Goal: Task Accomplishment & Management: Manage account settings

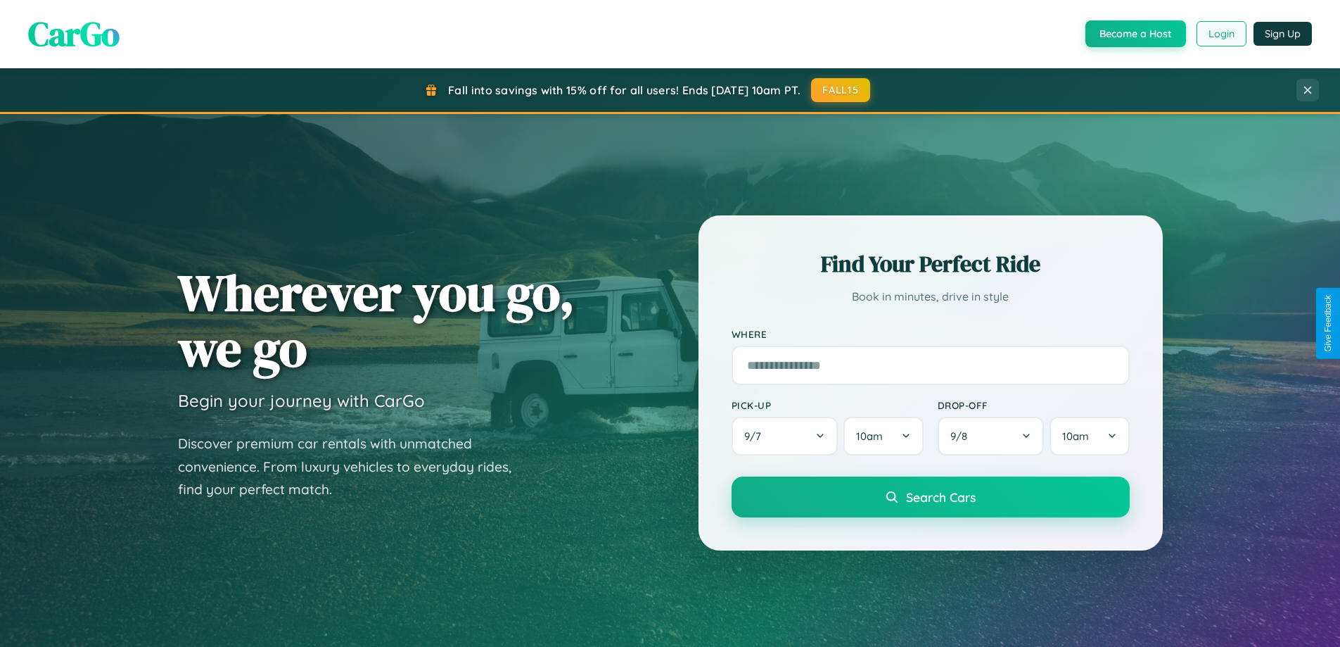
click at [1221, 34] on button "Login" at bounding box center [1222, 33] width 50 height 25
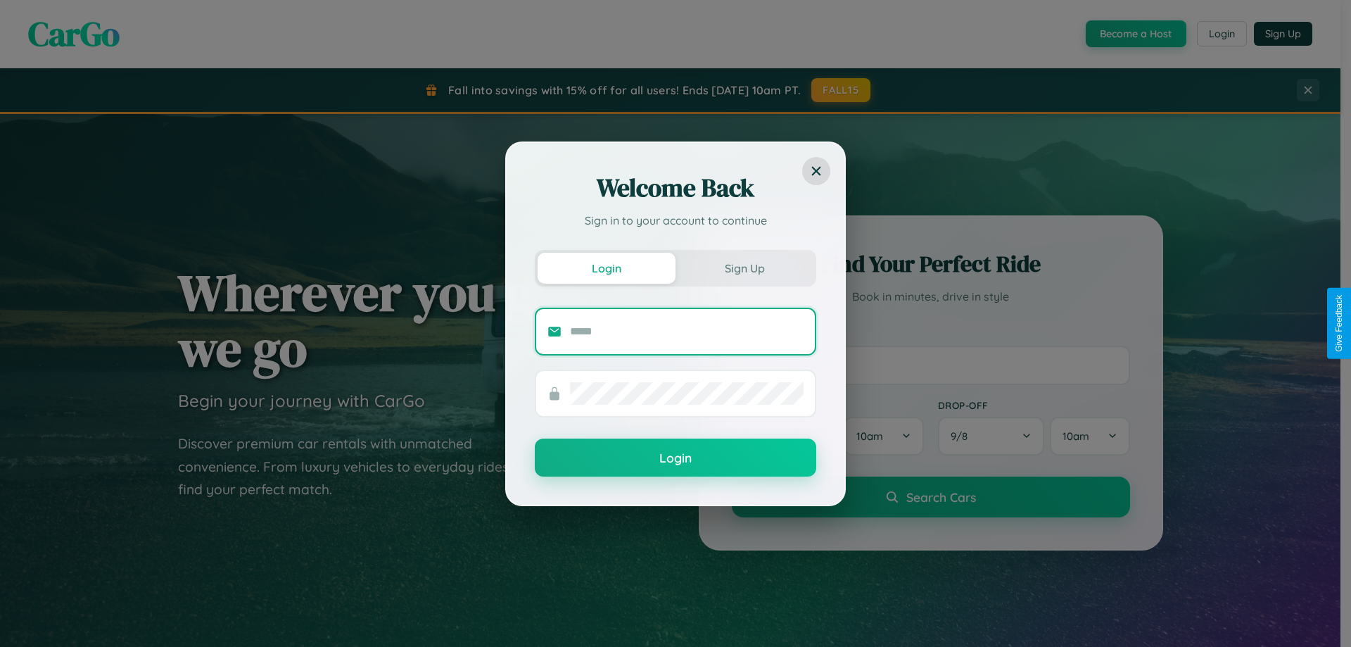
click at [687, 331] on input "text" at bounding box center [687, 331] width 234 height 23
type input "**********"
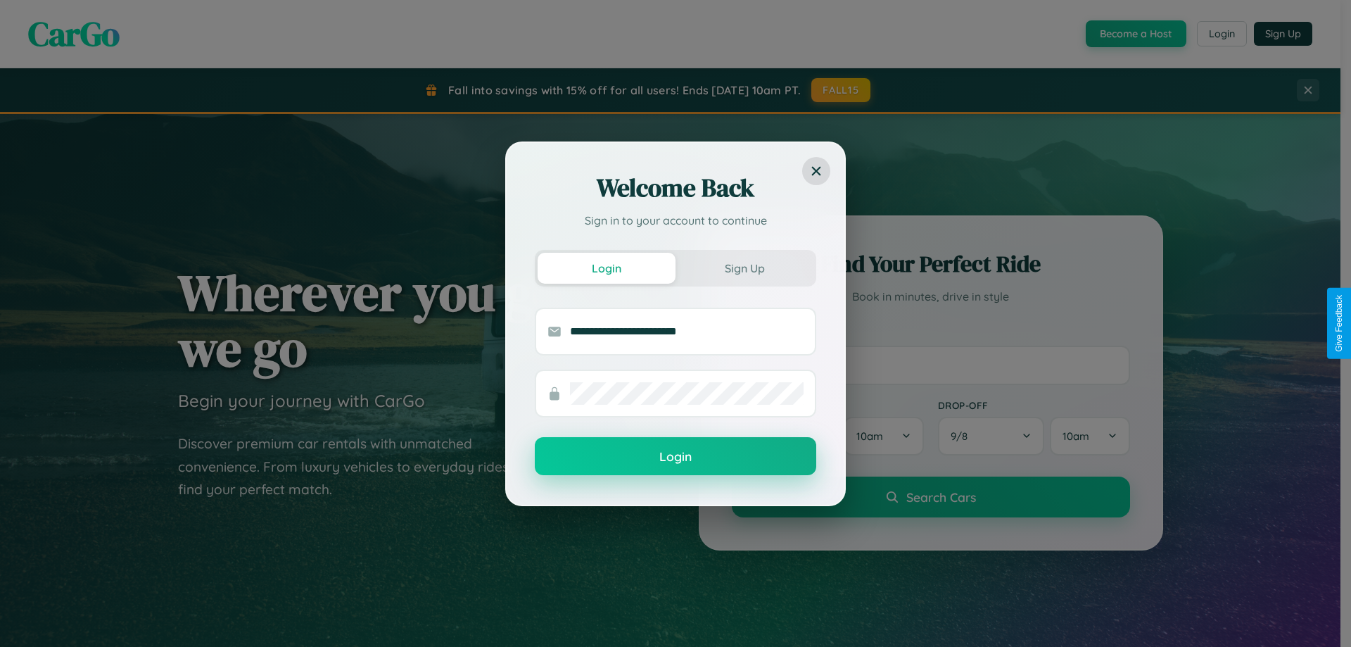
click at [675, 457] on button "Login" at bounding box center [675, 456] width 281 height 38
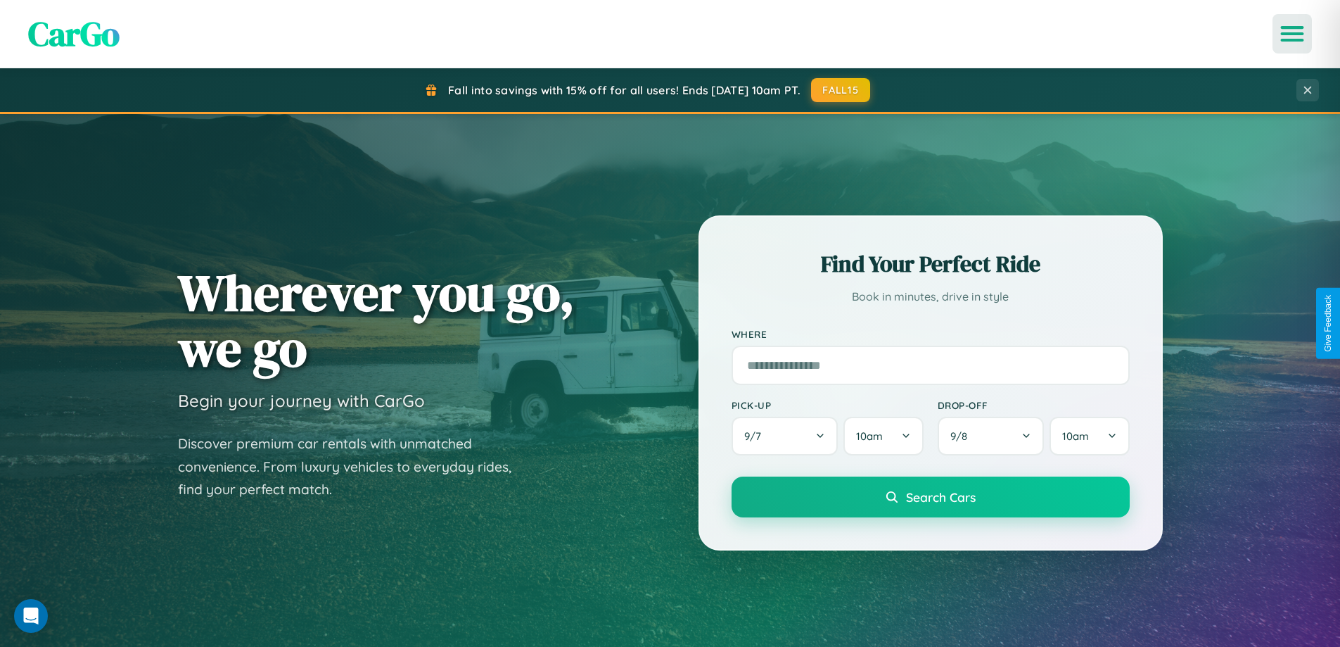
click at [1292, 34] on icon "Open menu" at bounding box center [1293, 33] width 20 height 13
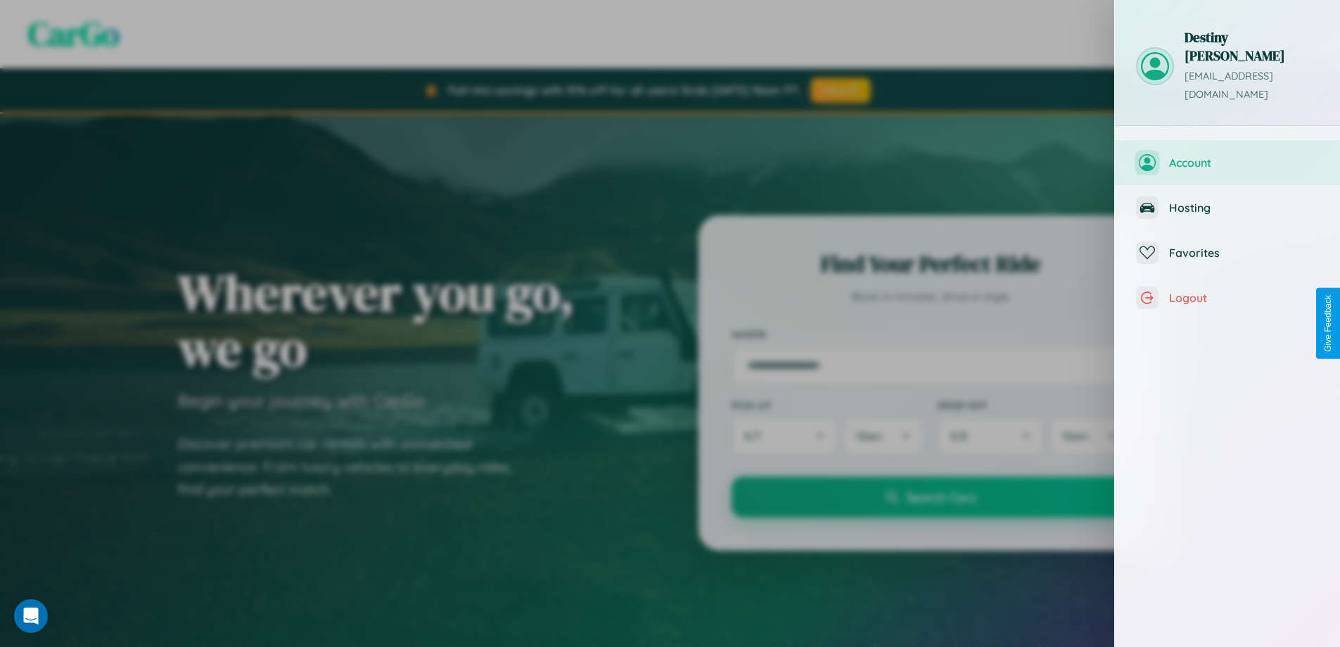
click at [1228, 155] on span "Account" at bounding box center [1244, 162] width 150 height 14
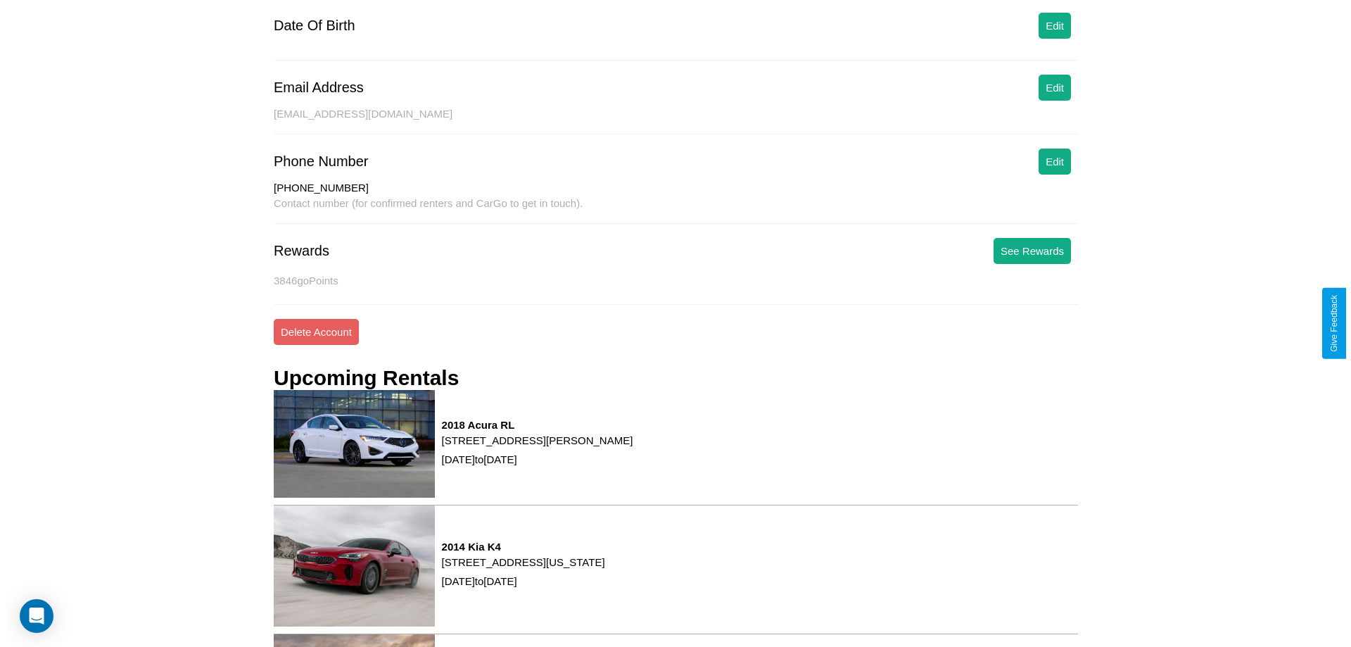
scroll to position [191, 0]
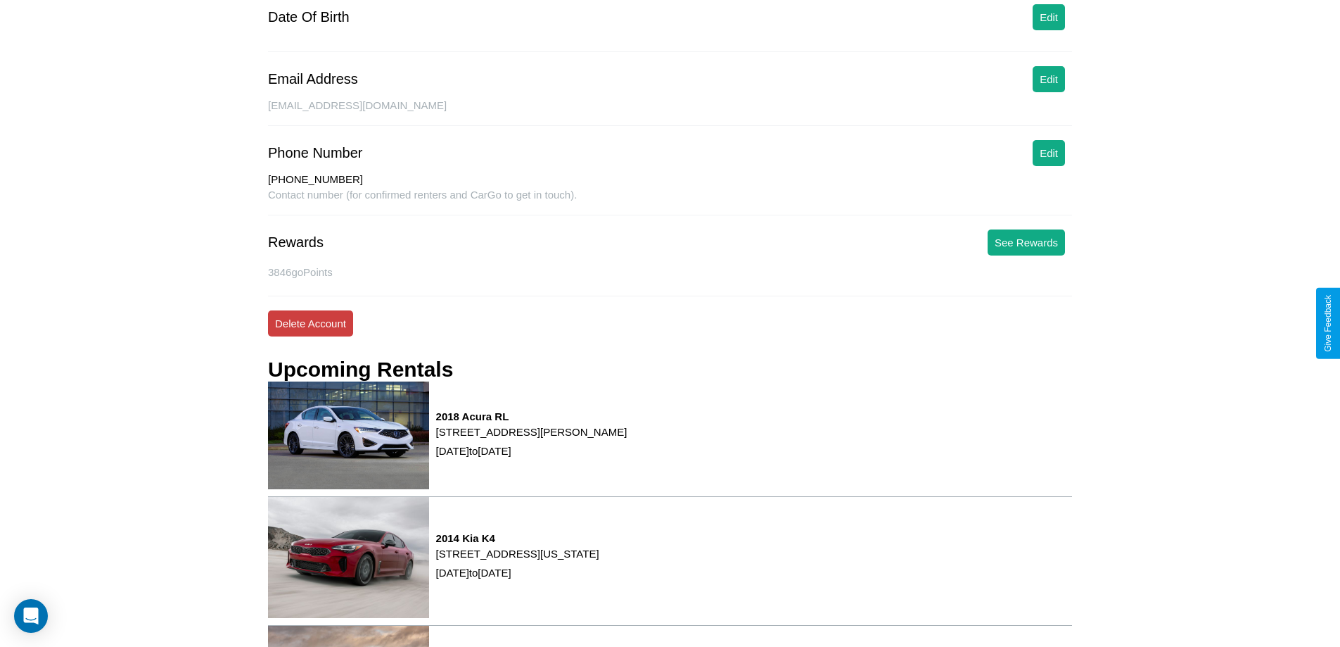
click at [310, 323] on button "Delete Account" at bounding box center [310, 323] width 85 height 26
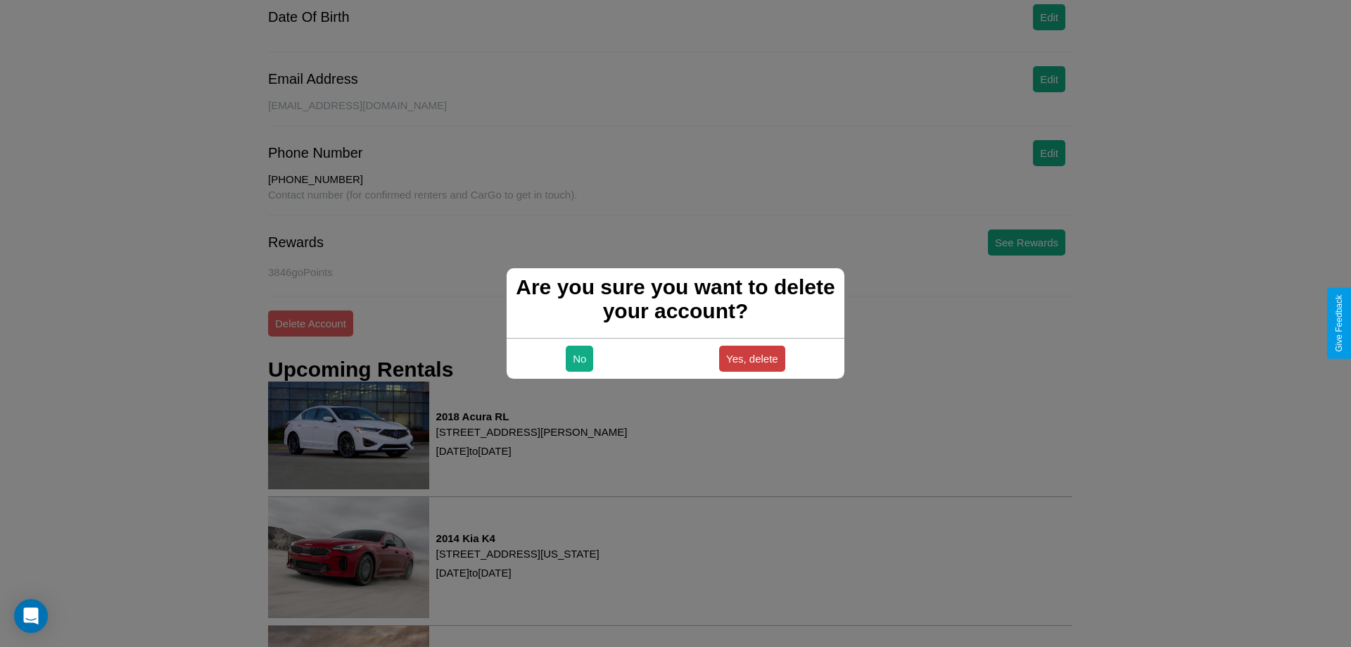
click at [751, 358] on button "Yes, delete" at bounding box center [752, 358] width 66 height 26
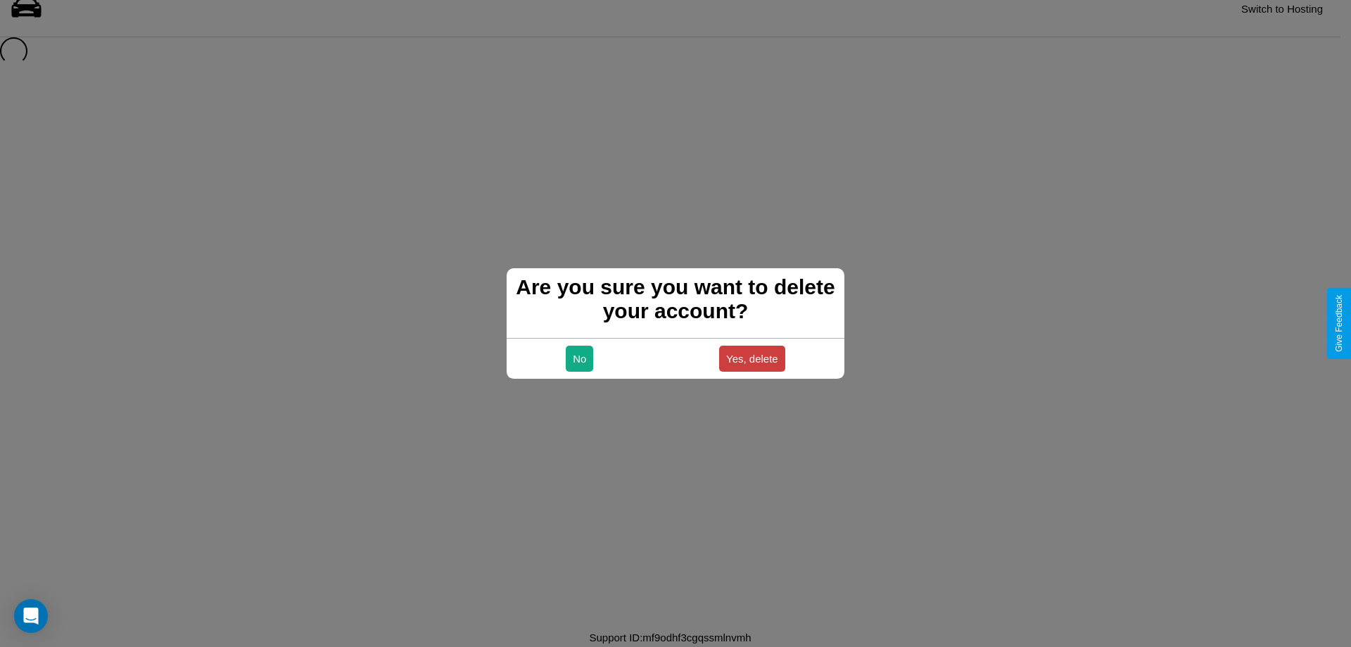
scroll to position [19, 0]
